Goal: Task Accomplishment & Management: Complete application form

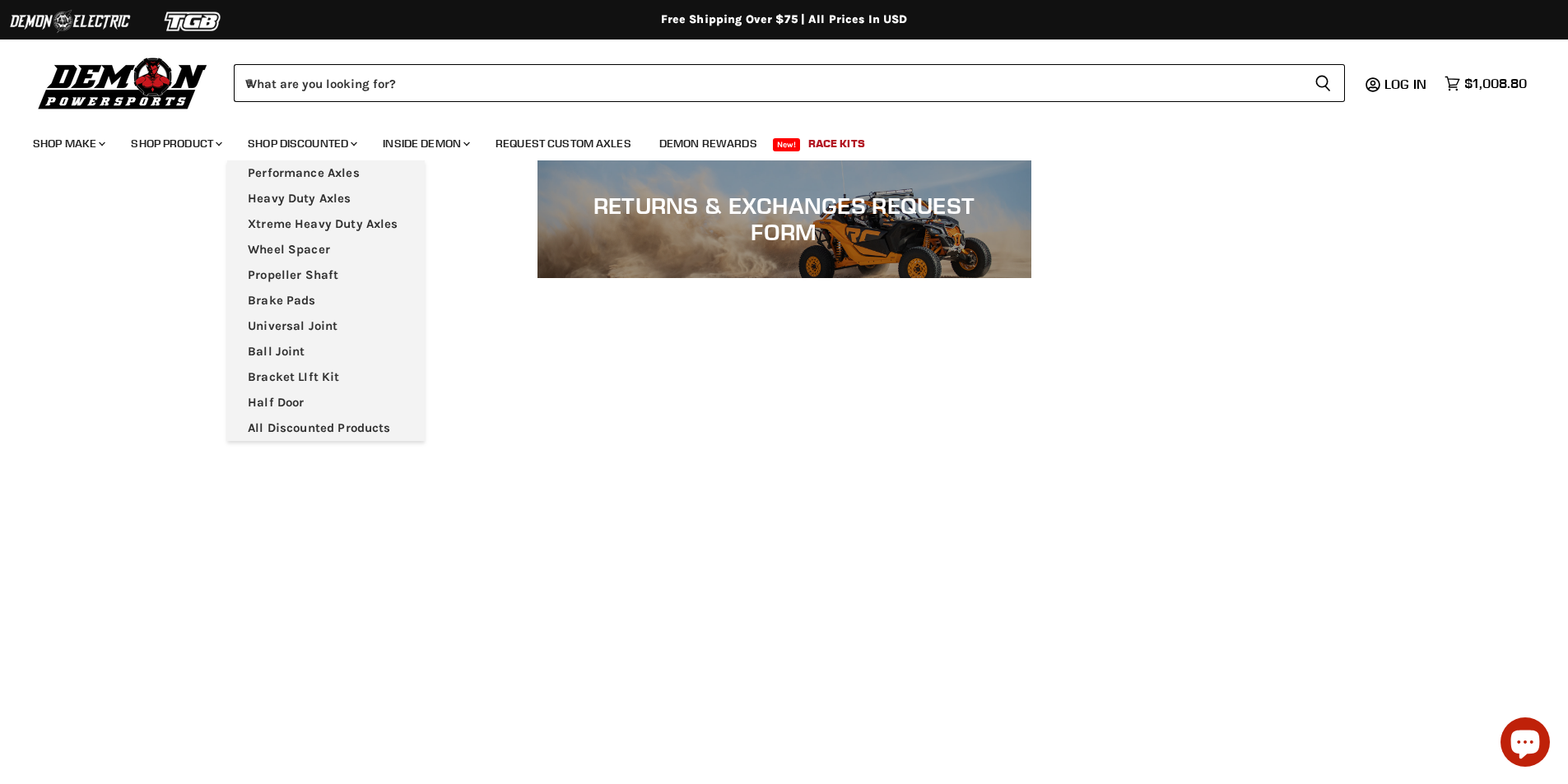
click at [143, 102] on img at bounding box center [122, 83] width 180 height 59
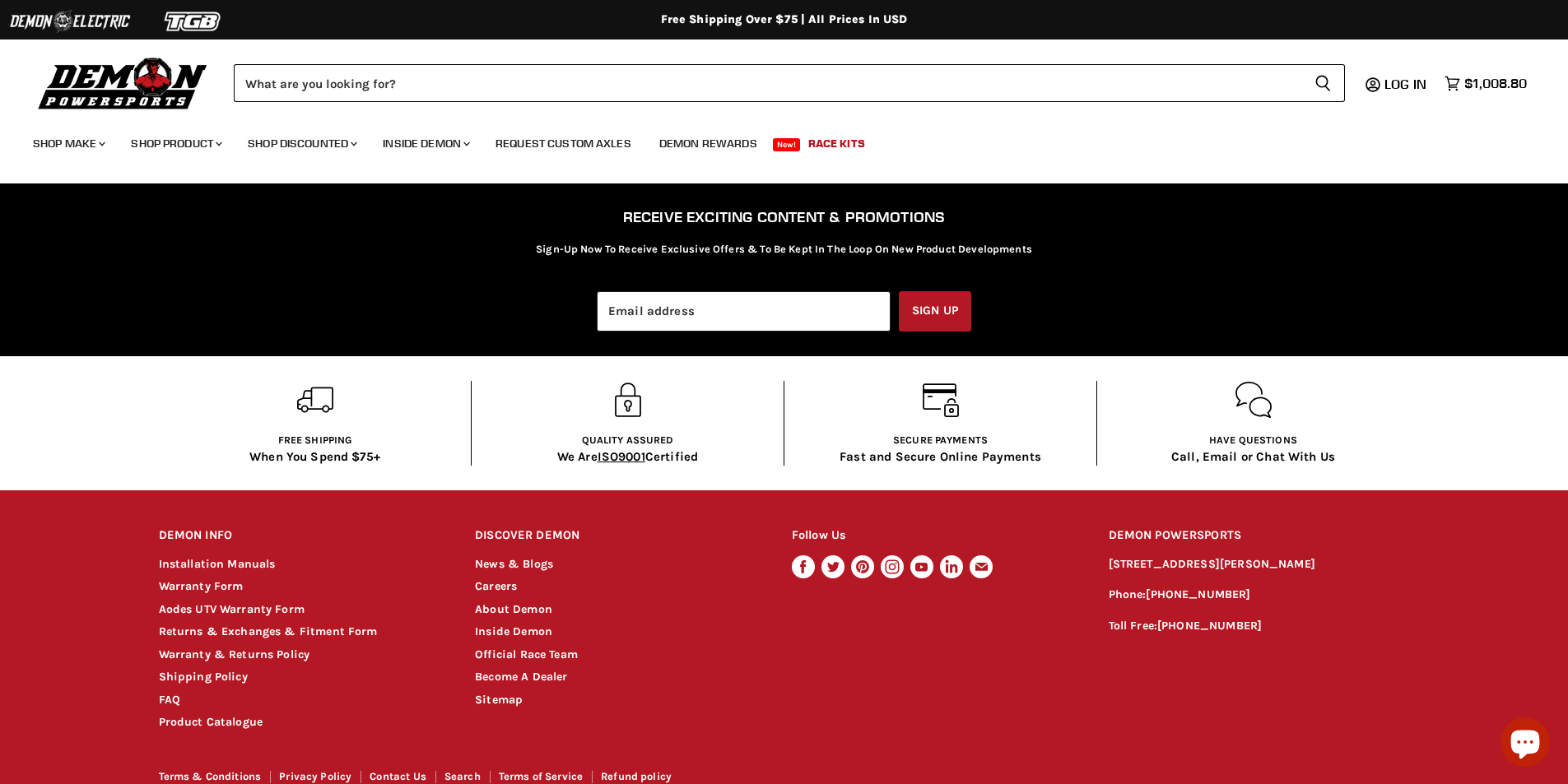
scroll to position [2727, 0]
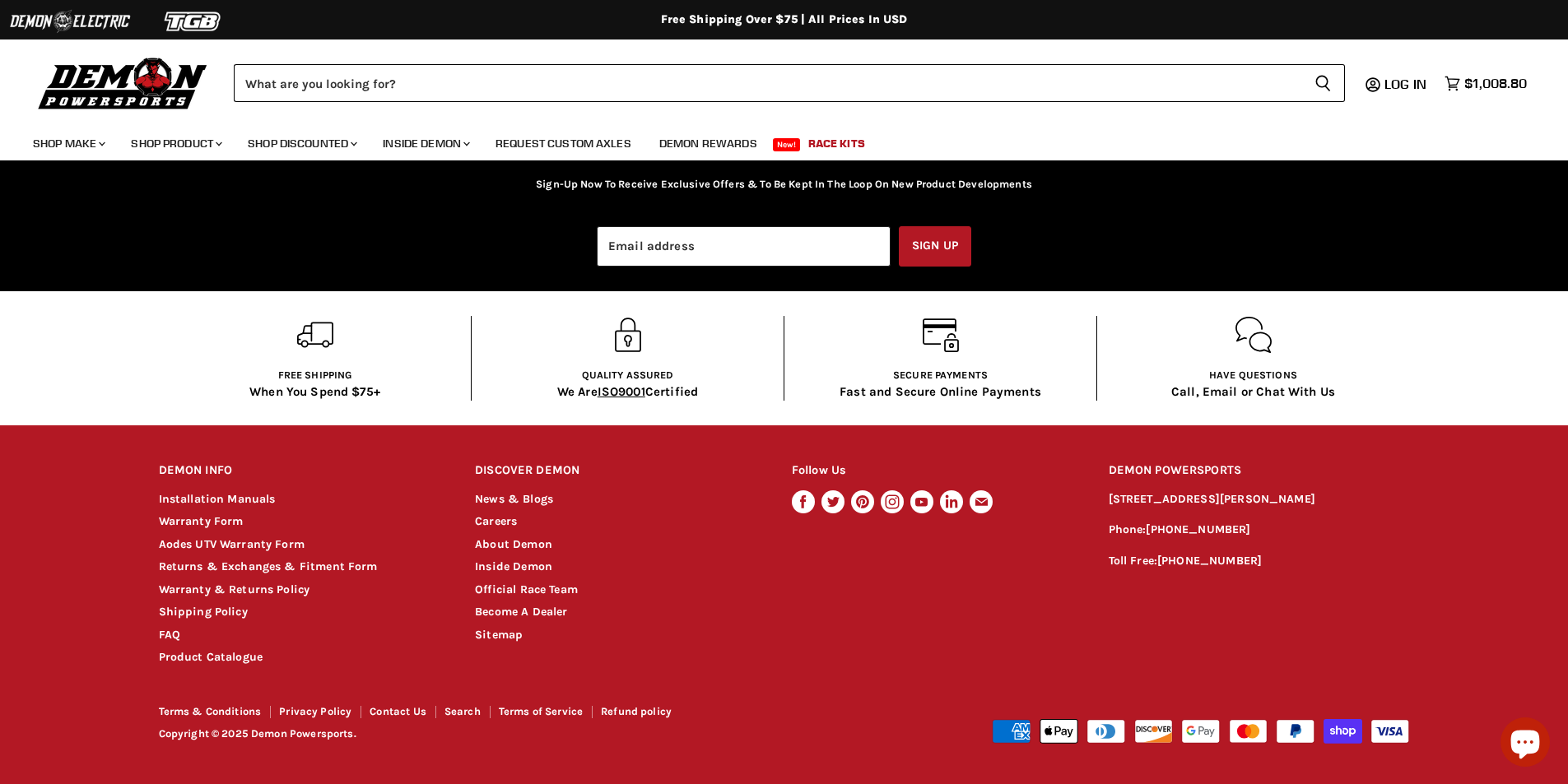
click at [198, 513] on li "Warranty Form" at bounding box center [302, 522] width 286 height 19
click at [204, 518] on link "Warranty Form" at bounding box center [201, 521] width 85 height 14
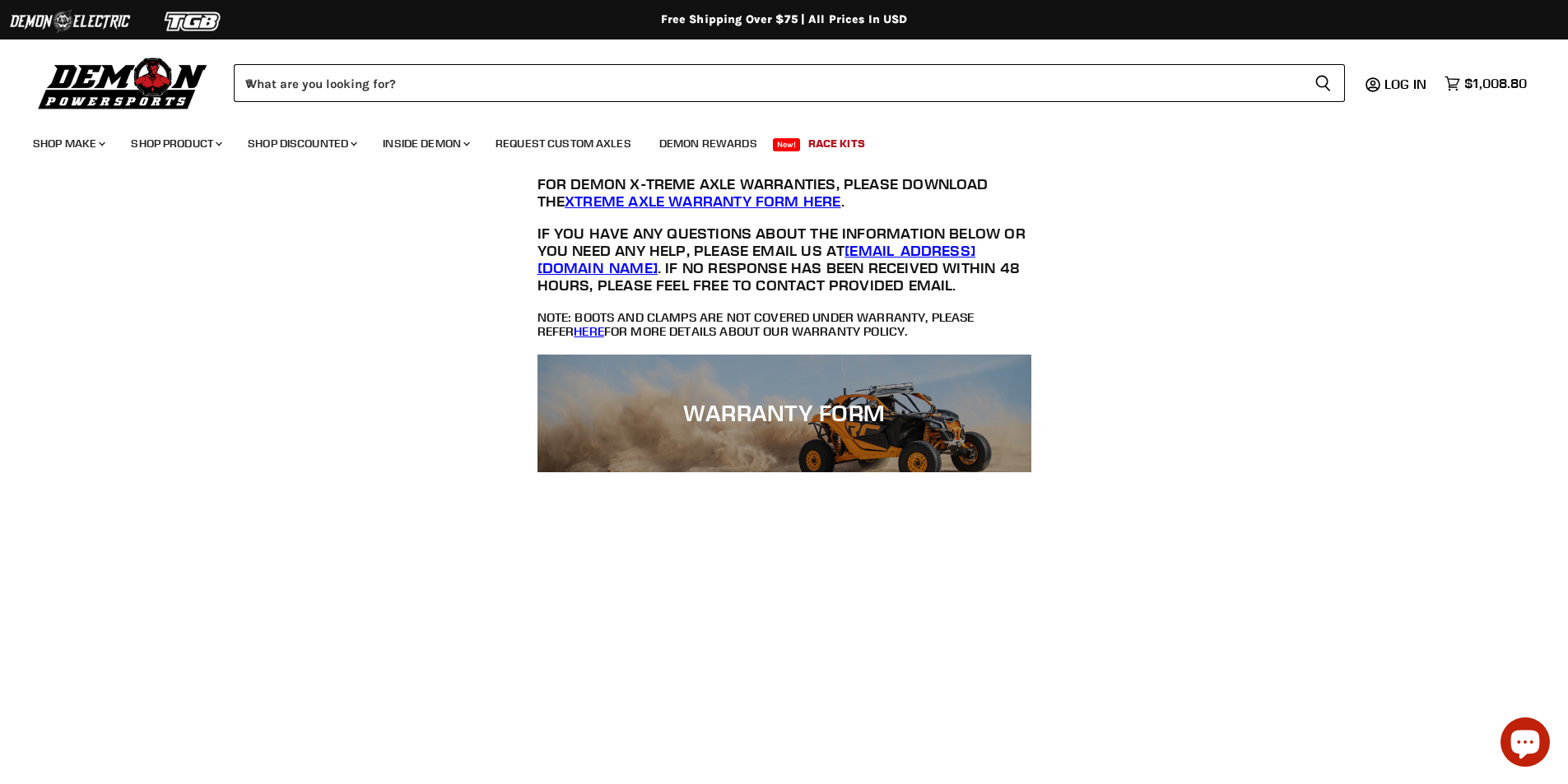
click at [246, 107] on div "What are you looking for? Cancel Search icon Spinner icon" at bounding box center [784, 83] width 1502 height 59
